Goal: Check status: Check status

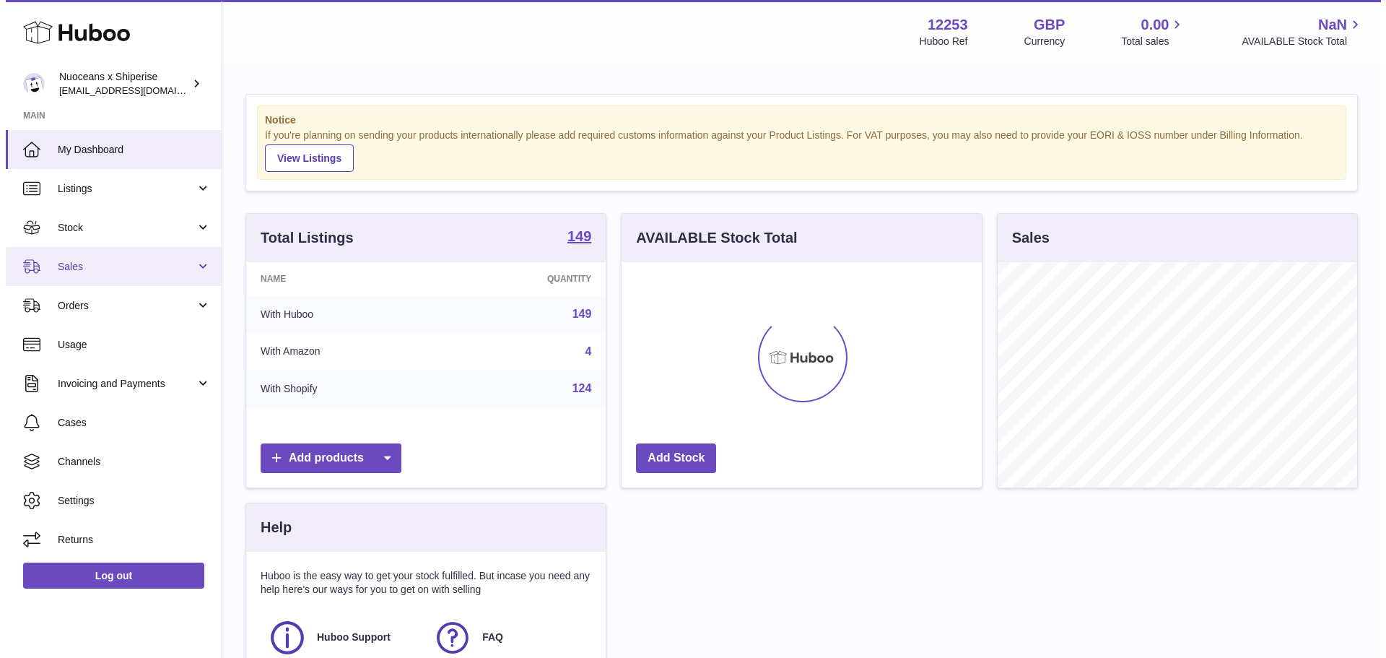
scroll to position [225, 360]
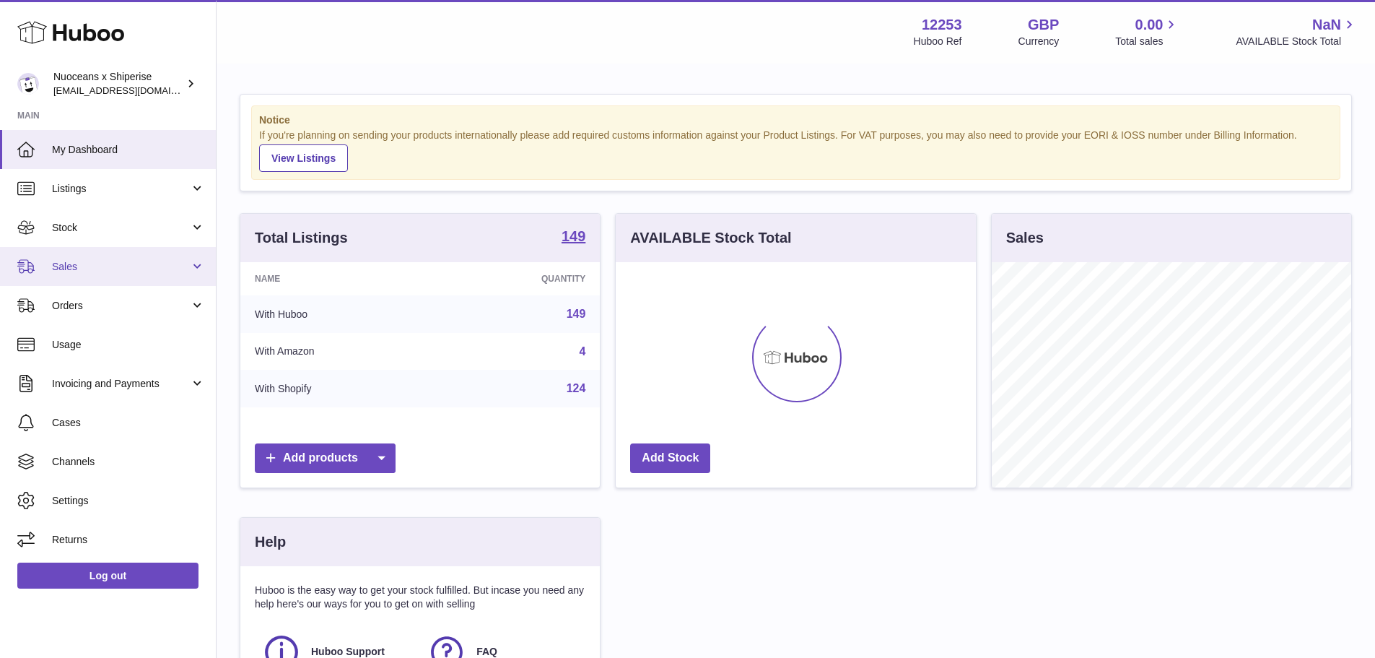
click at [121, 253] on link "Sales" at bounding box center [108, 266] width 216 height 39
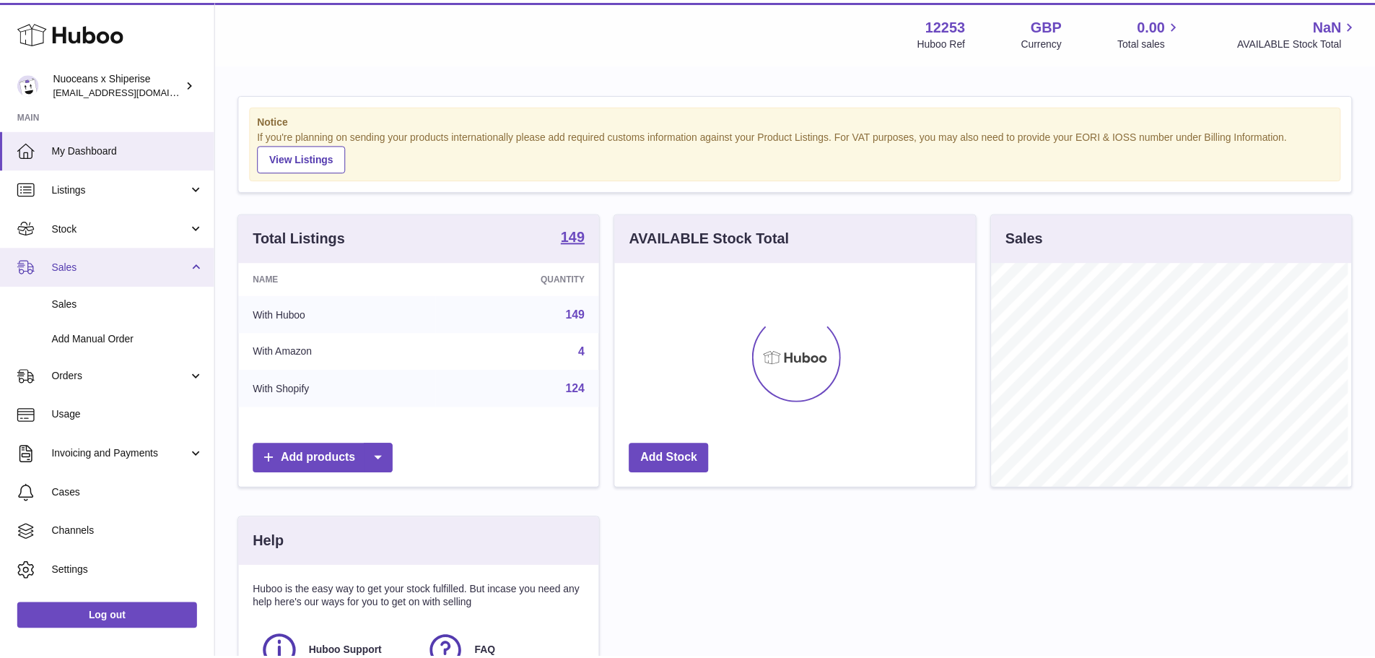
scroll to position [225, 364]
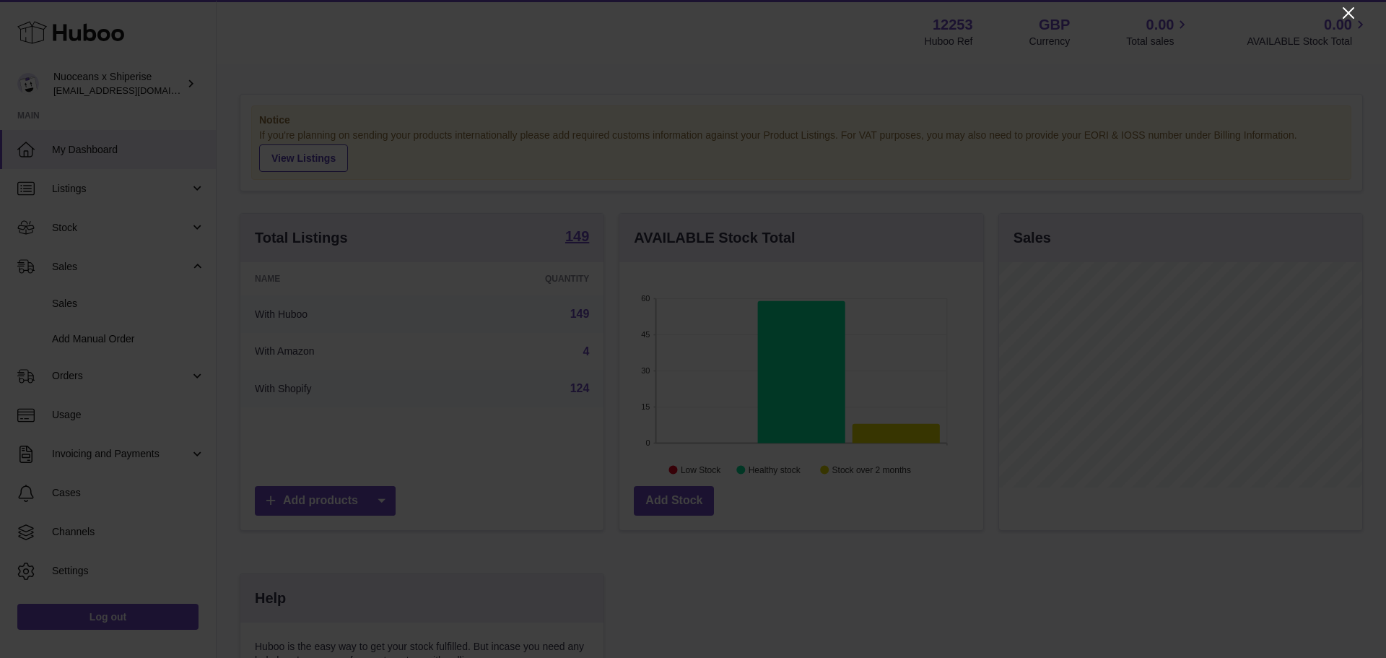
click at [1346, 12] on icon "Close" at bounding box center [1348, 12] width 17 height 17
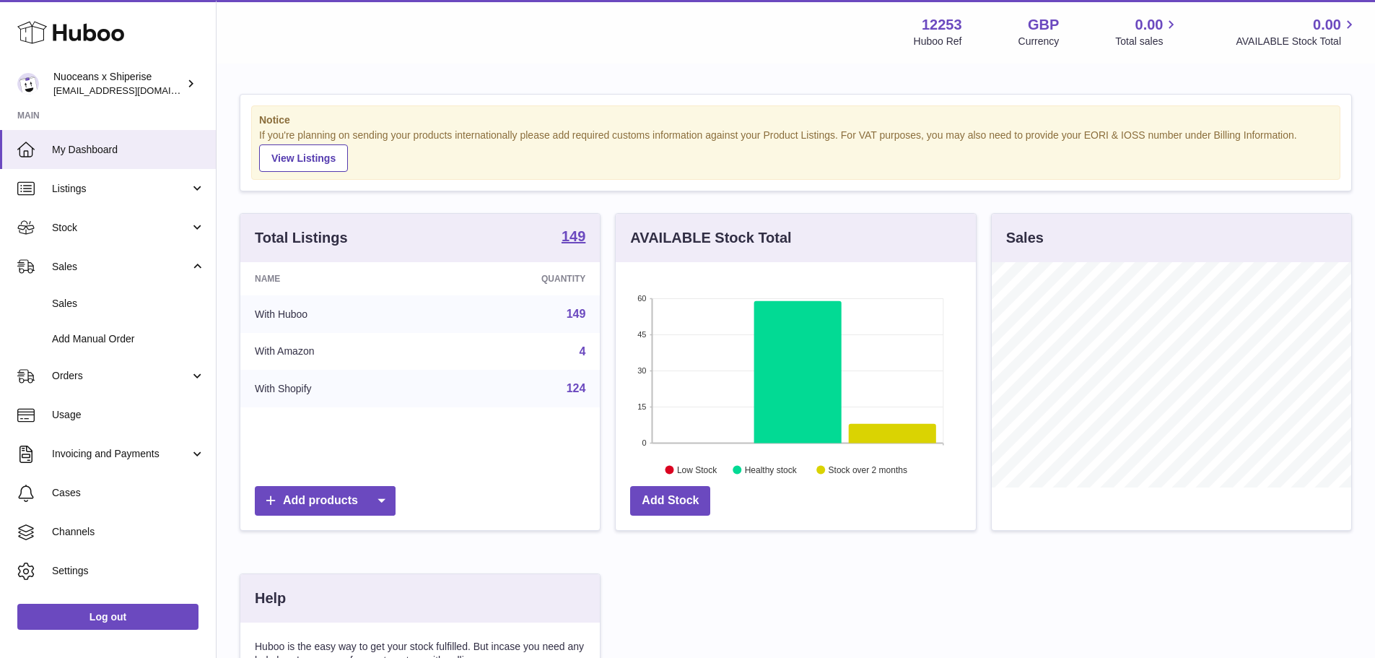
scroll to position [721748, 721614]
click at [165, 307] on span "Sales" at bounding box center [128, 304] width 153 height 14
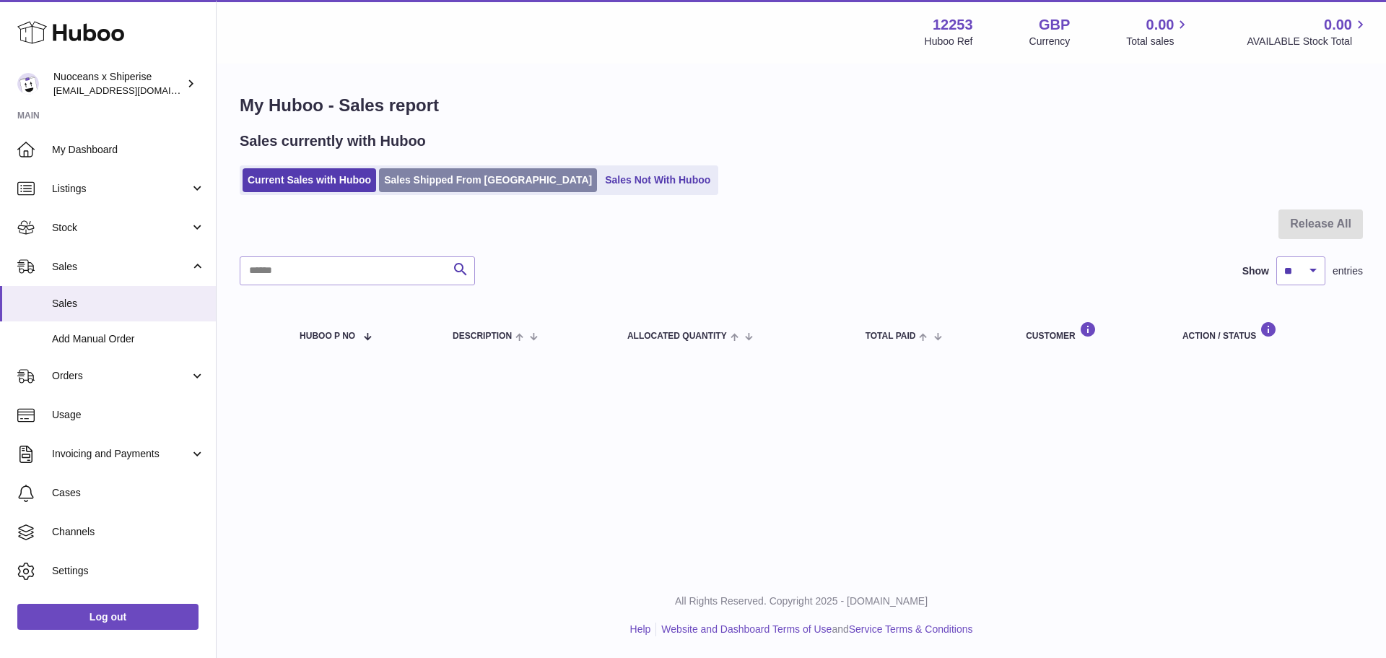
click at [500, 183] on link "Sales Shipped From [GEOGRAPHIC_DATA]" at bounding box center [488, 180] width 218 height 24
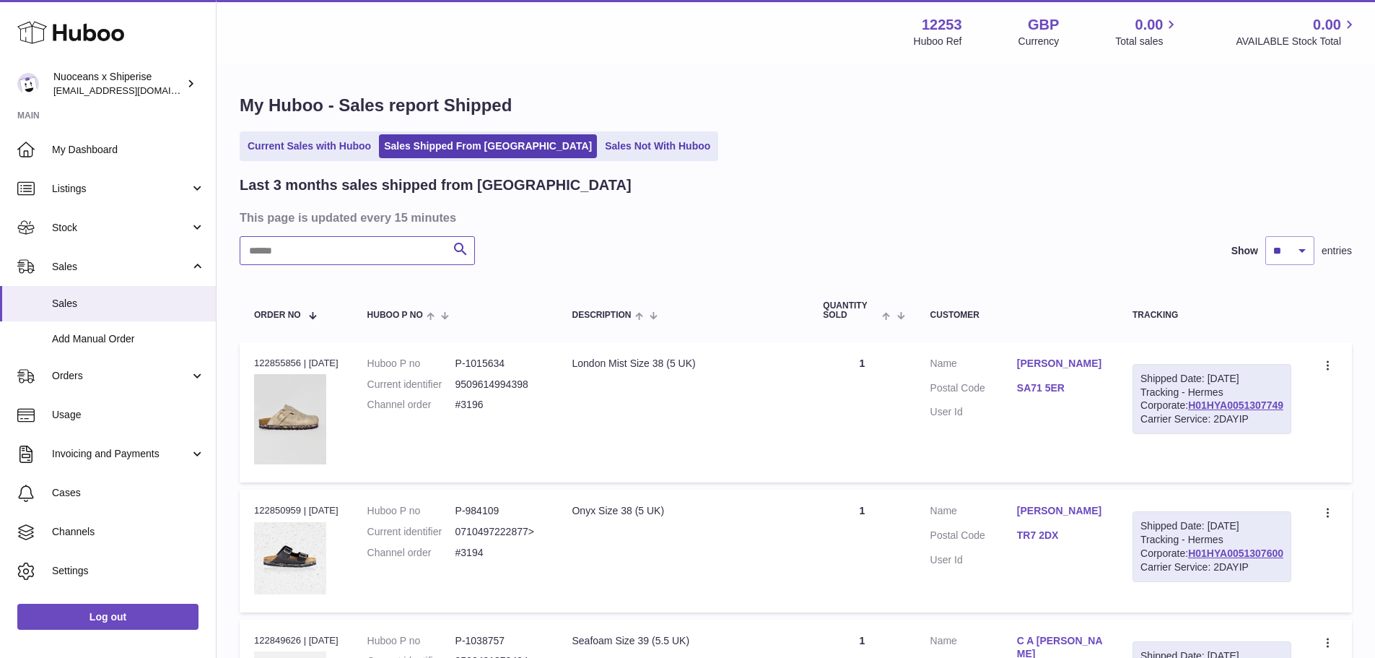
click at [360, 253] on input "text" at bounding box center [357, 250] width 235 height 29
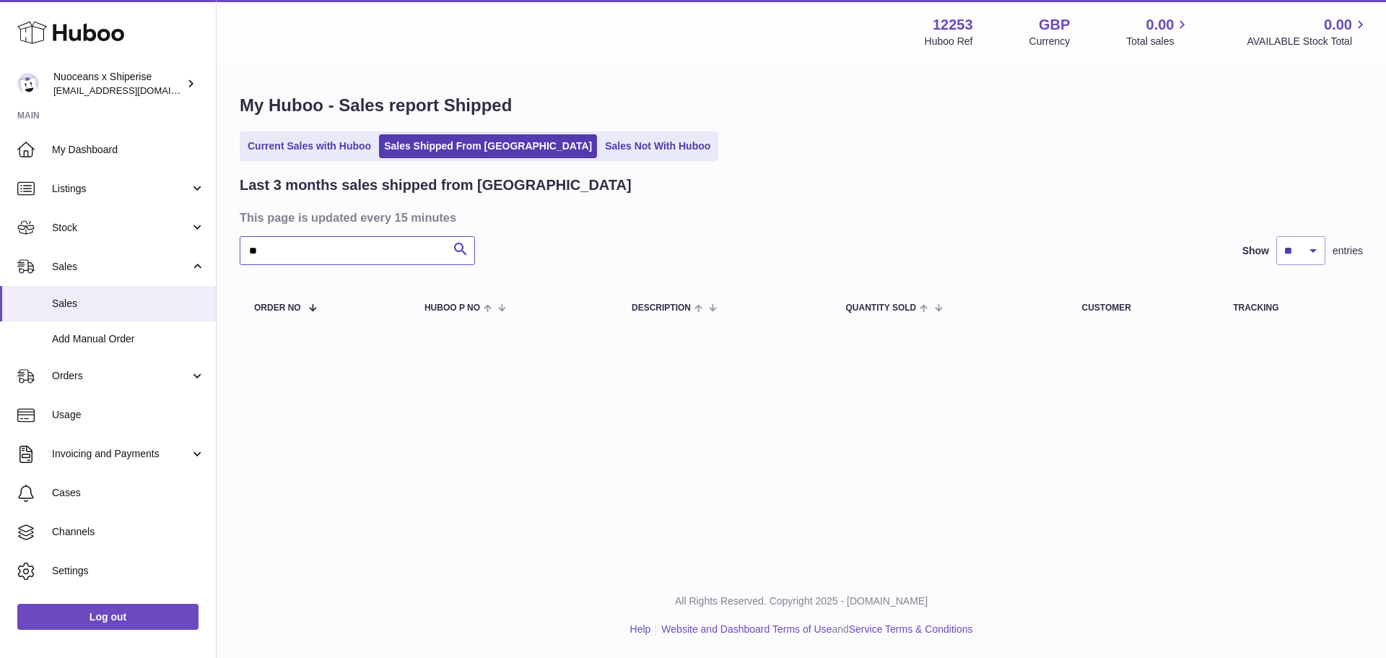
type input "*"
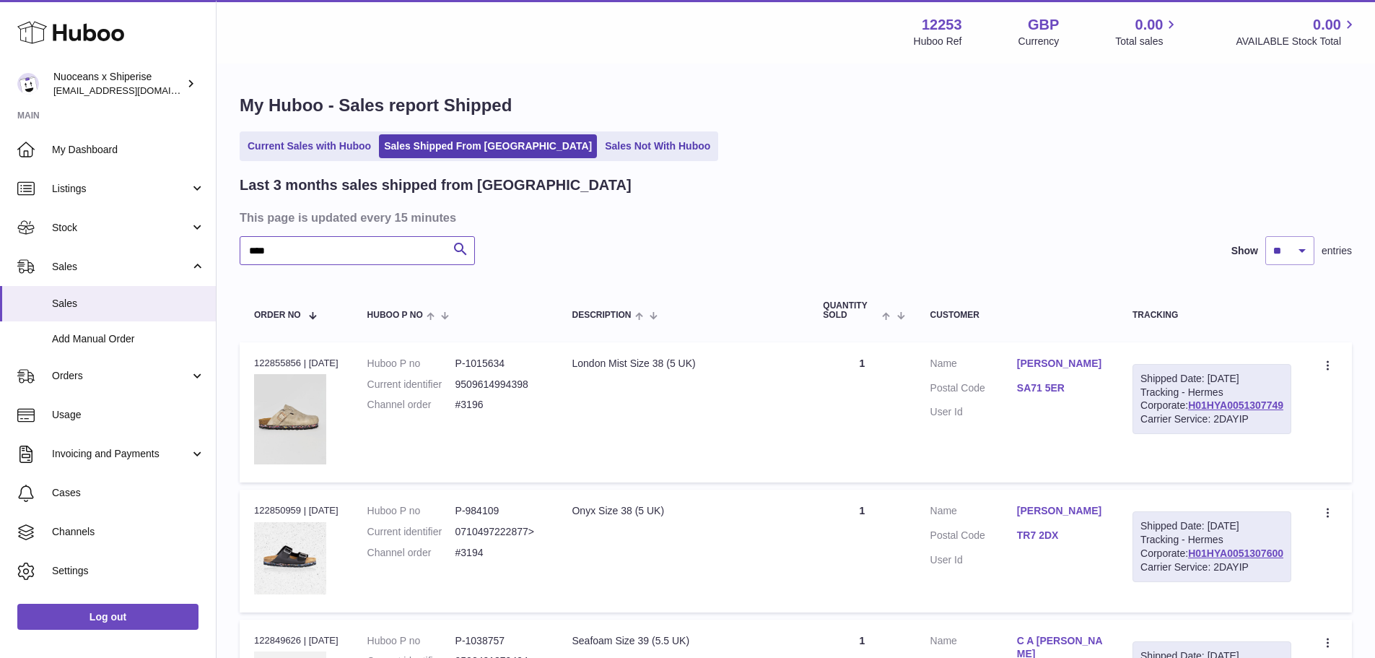
type input "*****"
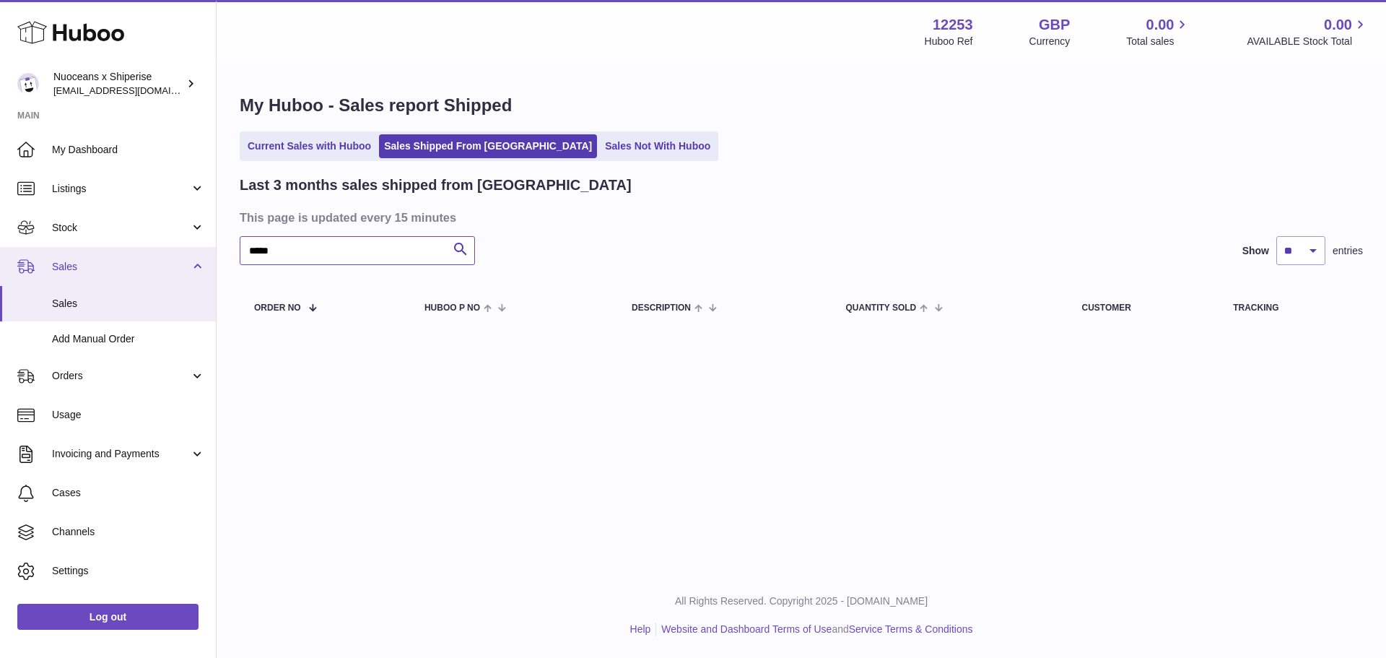
drag, startPoint x: 362, startPoint y: 253, endPoint x: 0, endPoint y: 255, distance: 361.7
click at [0, 255] on div "Huboo Nuoceans x Shiperise internalAdmin-12253@internal.huboo.com Main My Dashb…" at bounding box center [693, 329] width 1386 height 658
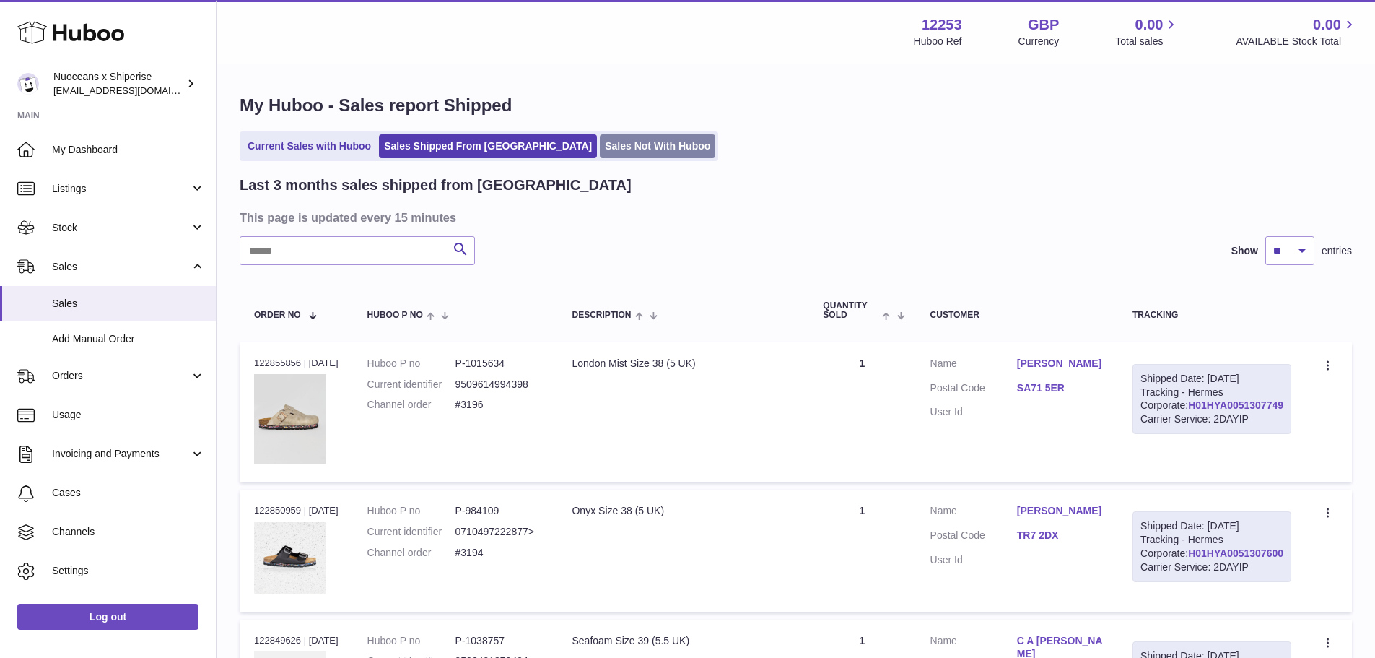
click at [600, 143] on link "Sales Not With Huboo" at bounding box center [658, 146] width 116 height 24
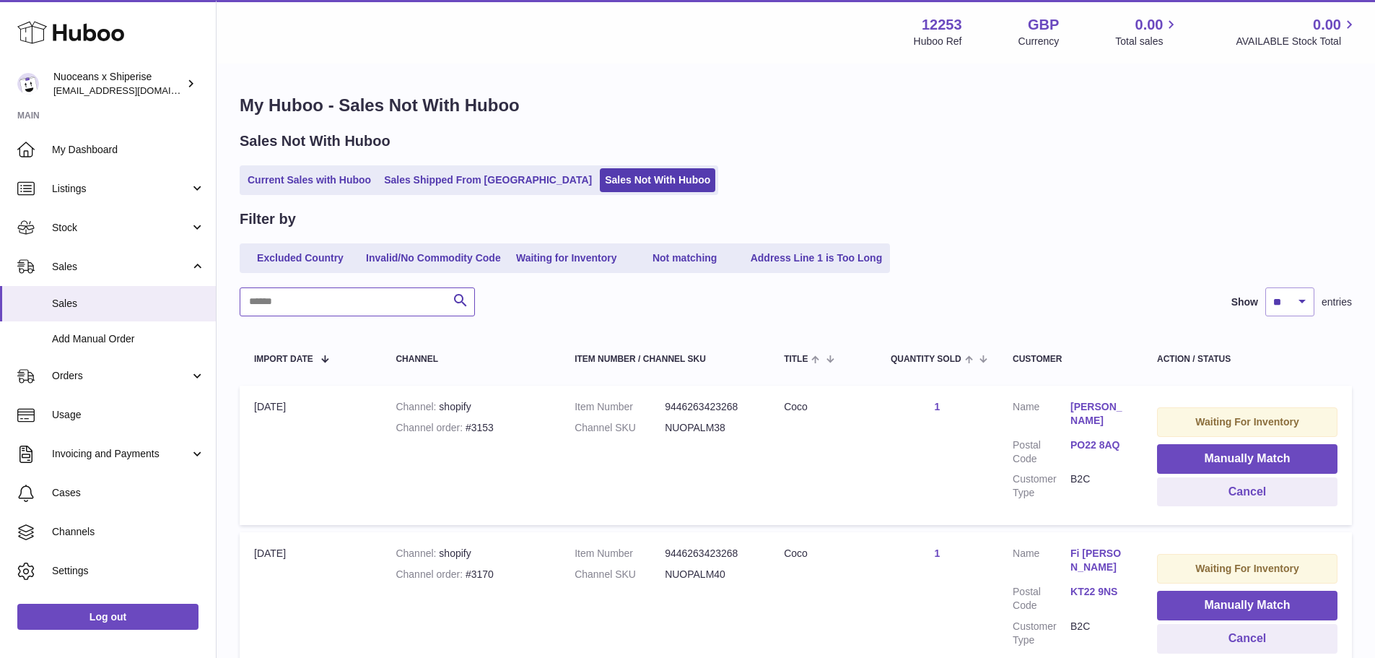
click at [318, 294] on input "text" at bounding box center [357, 301] width 235 height 29
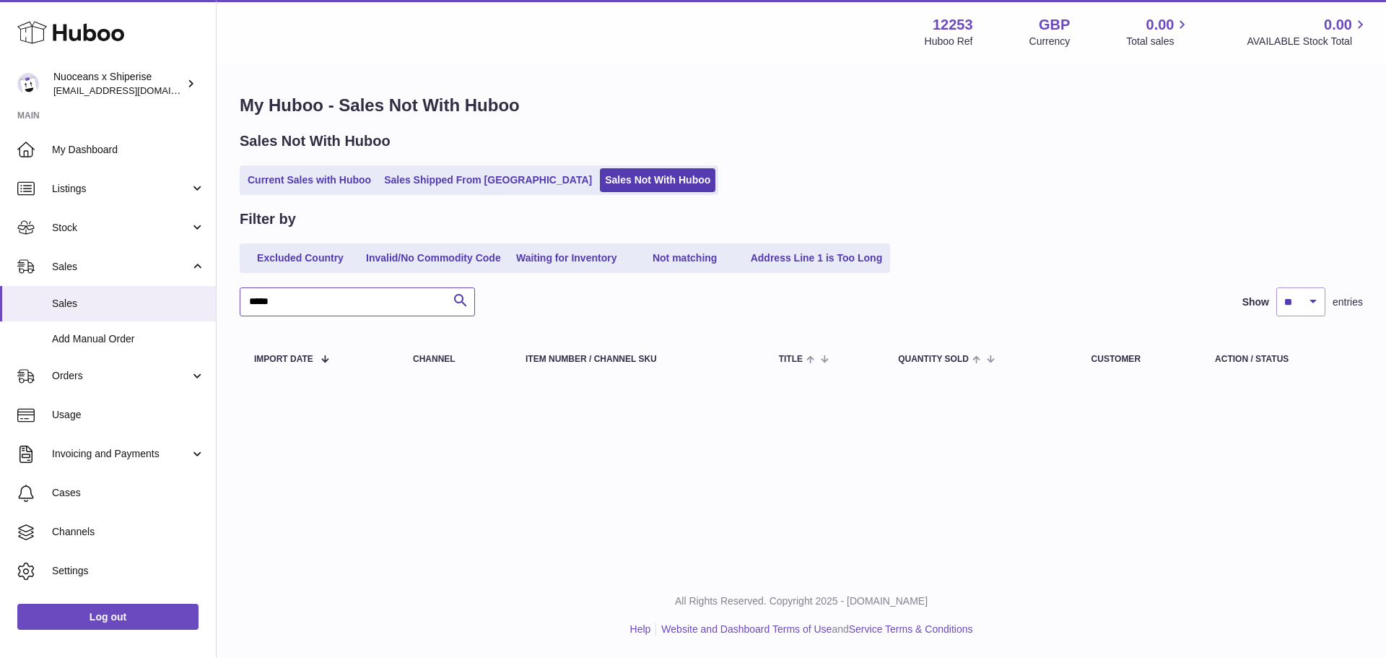
type input "*****"
